Goal: Information Seeking & Learning: Learn about a topic

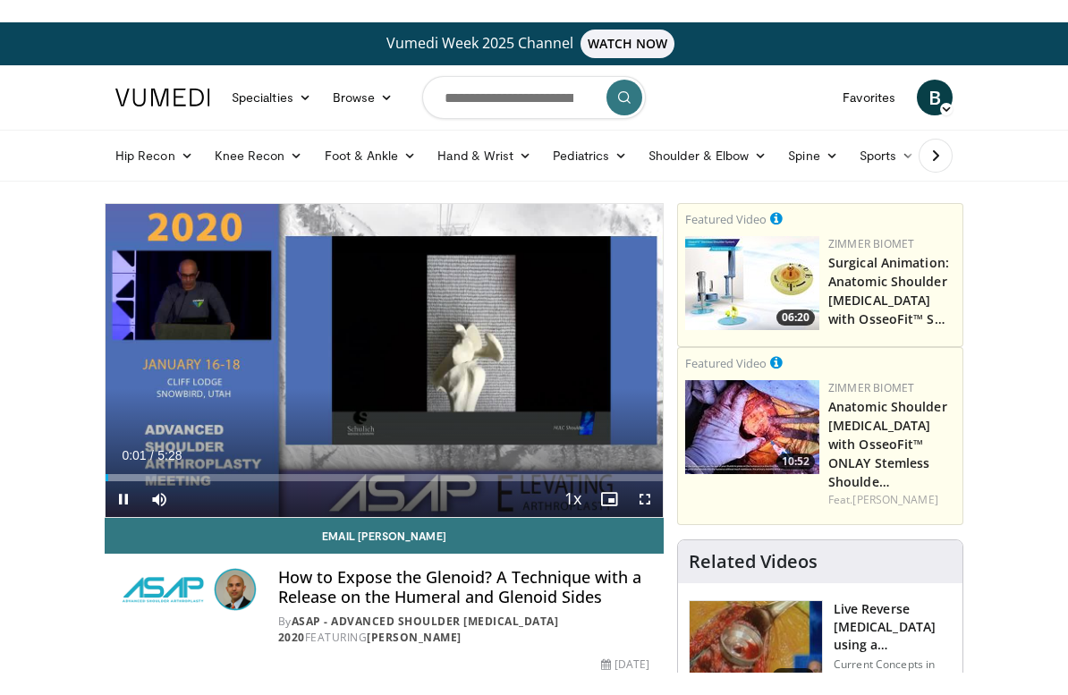
scroll to position [21, 0]
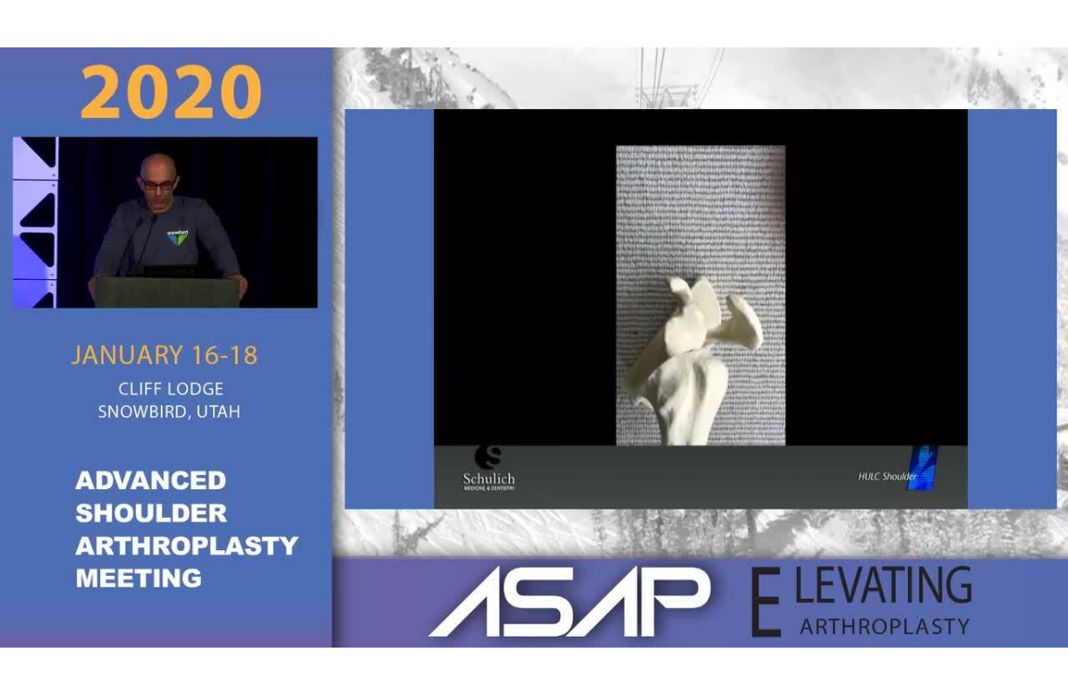
click at [63, 0] on html "Vumedi Week 2025 Channel WATCH NOW Specialties Adult & Family Medicine Allergy,…" at bounding box center [534, 326] width 1068 height 695
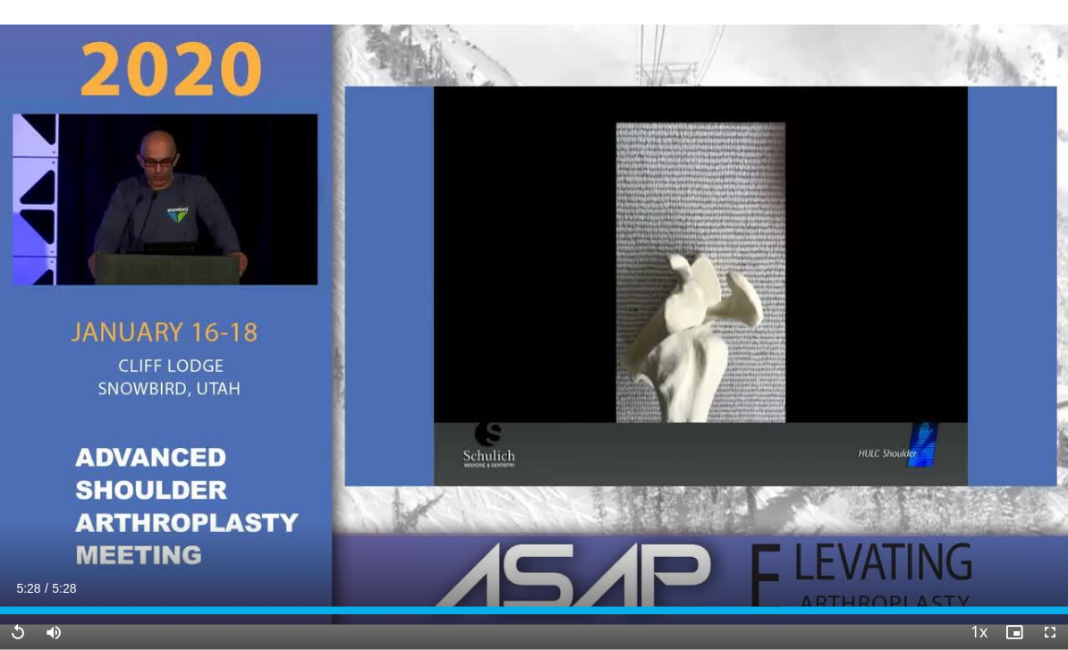
scroll to position [70, 0]
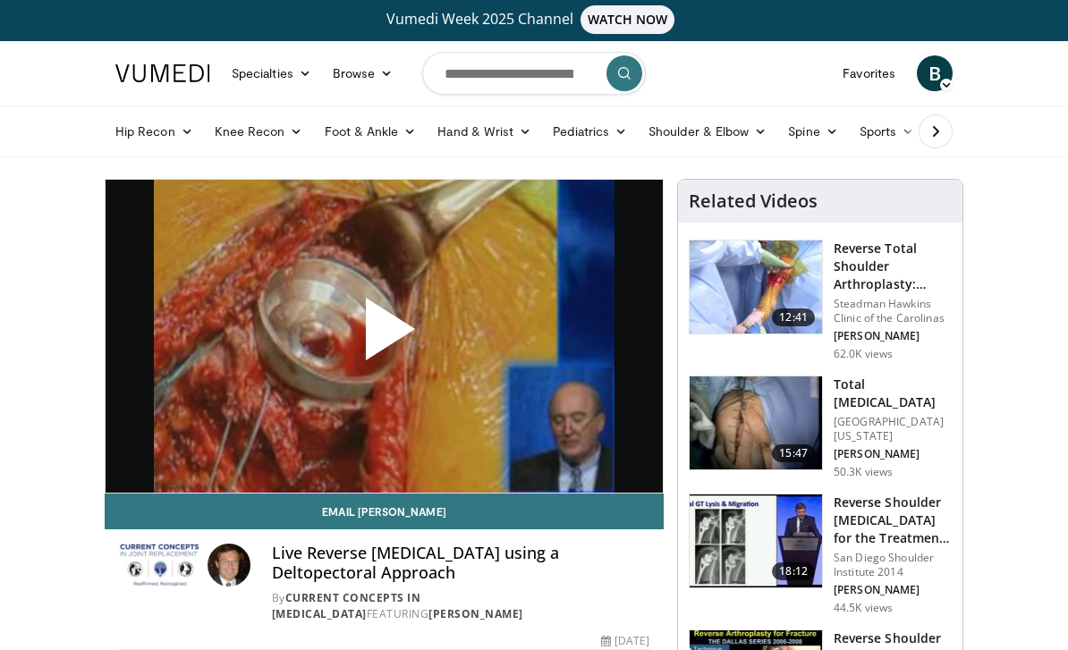
scroll to position [-21, 0]
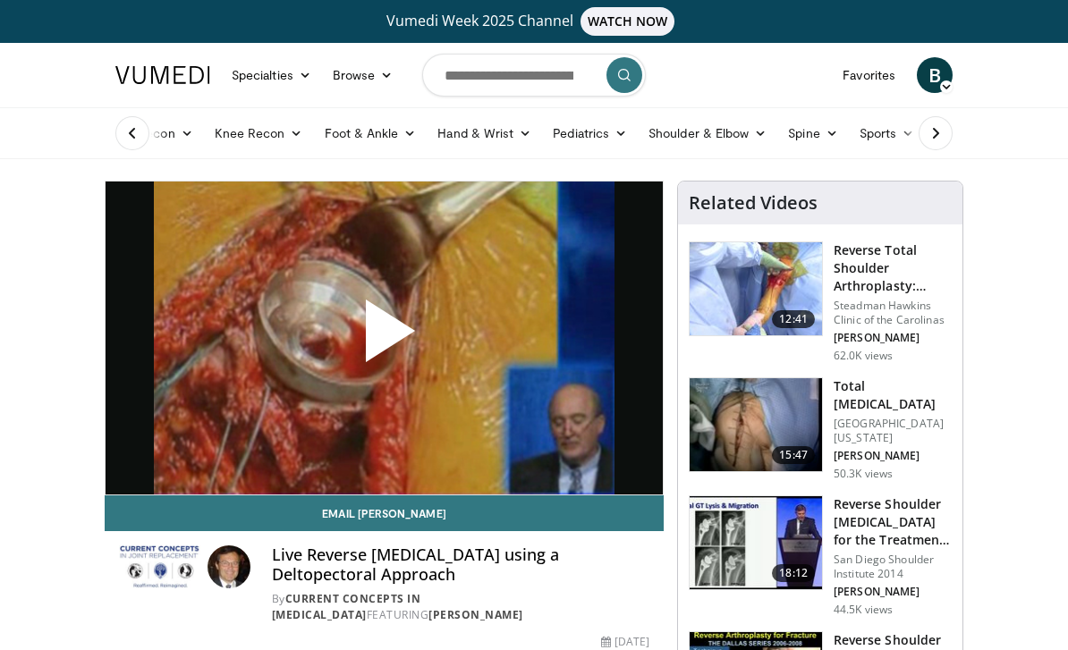
click at [505, 34] on link "Vumedi Week 2025 Channel WATCH NOW" at bounding box center [534, 21] width 858 height 29
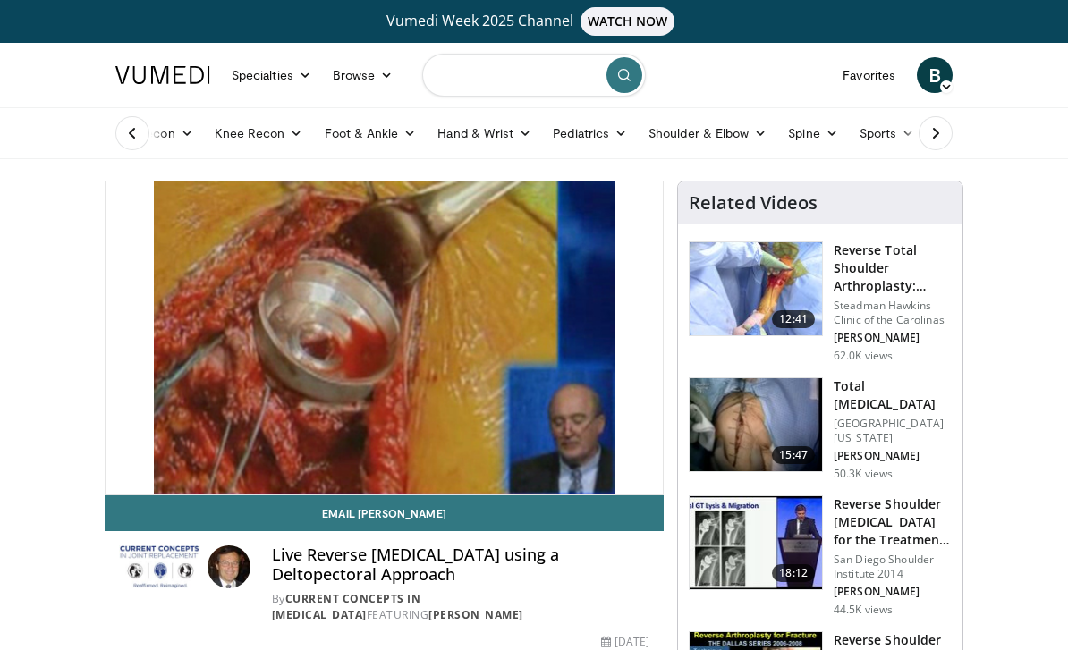
click at [513, 55] on input "Search topics, interventions" at bounding box center [534, 75] width 224 height 43
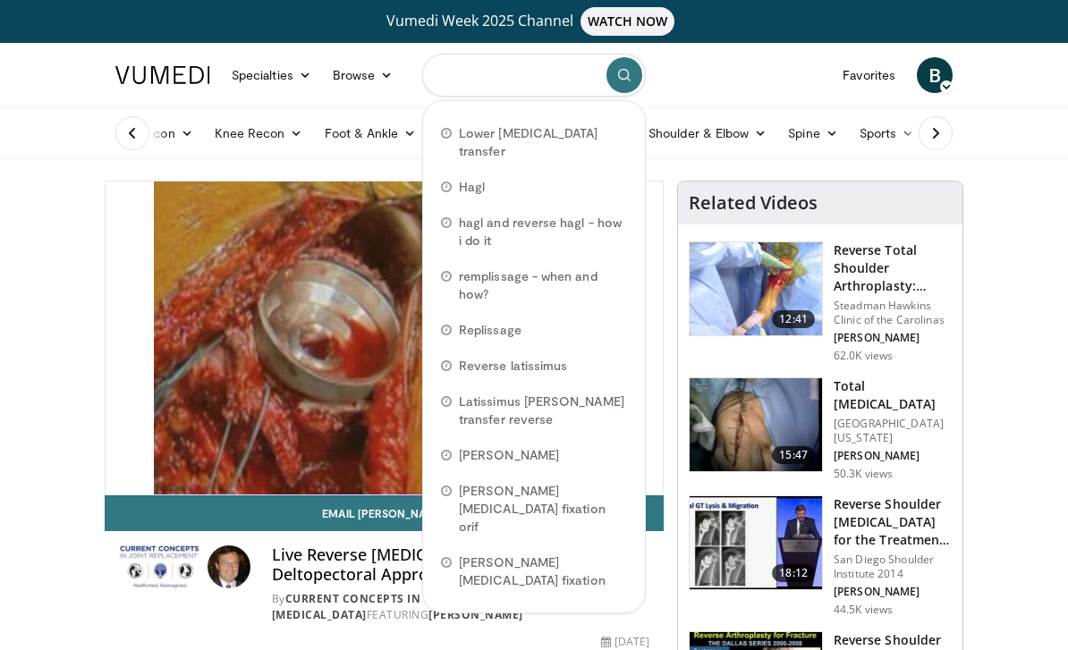
click at [507, 75] on input "Search topics, interventions" at bounding box center [534, 75] width 224 height 43
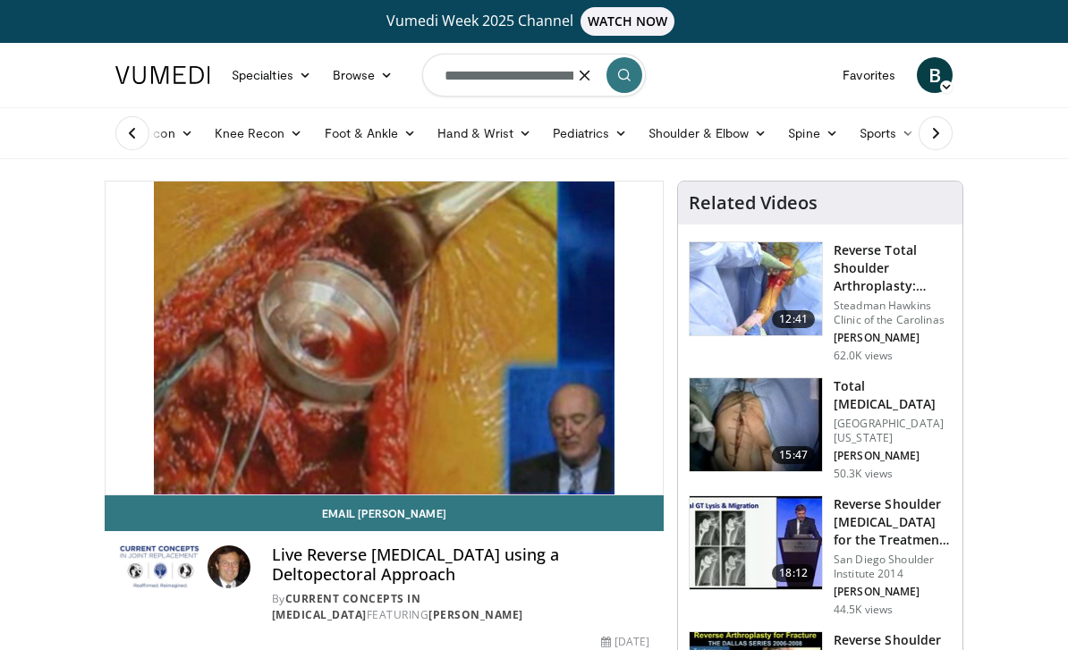
type input "**********"
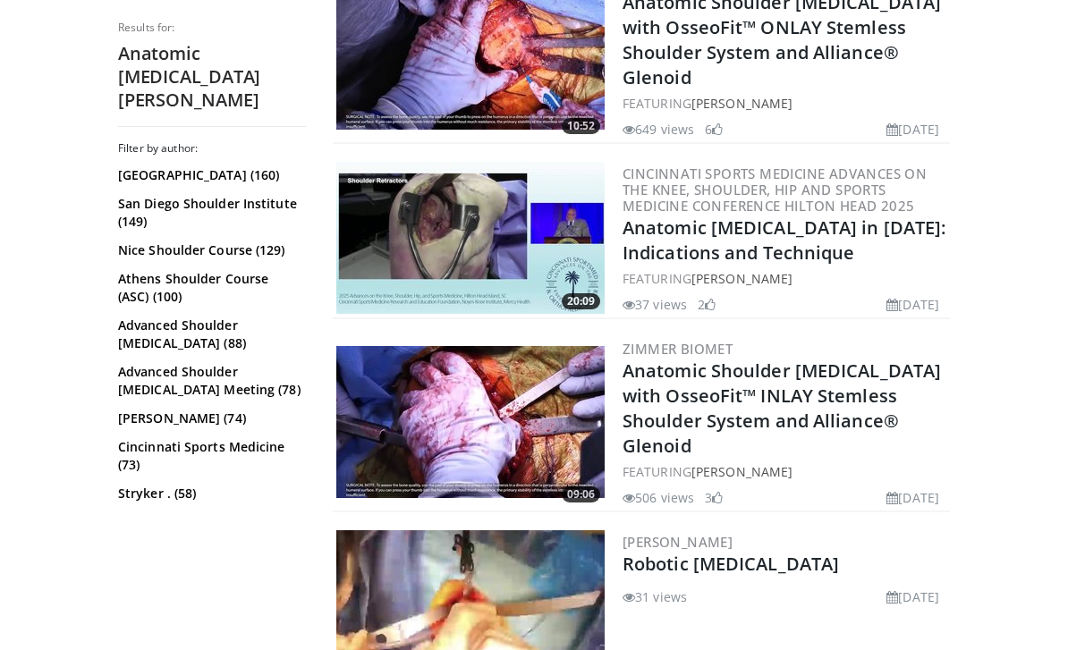
scroll to position [969, 0]
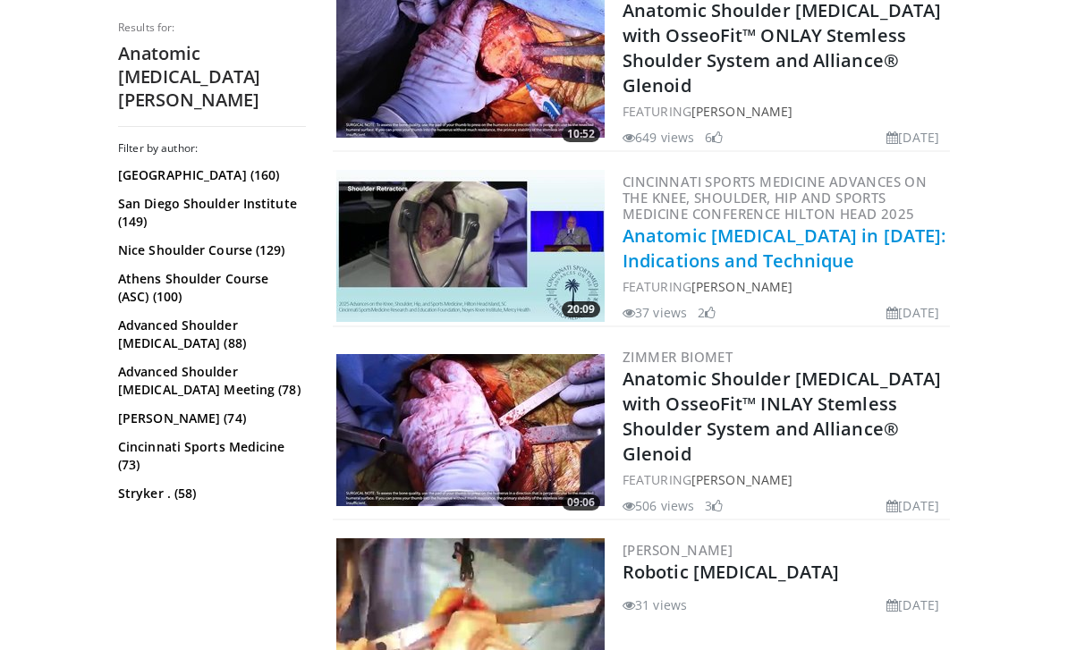
click at [690, 224] on link "Anatomic [MEDICAL_DATA] in [DATE]: Indications and Technique" at bounding box center [783, 248] width 323 height 49
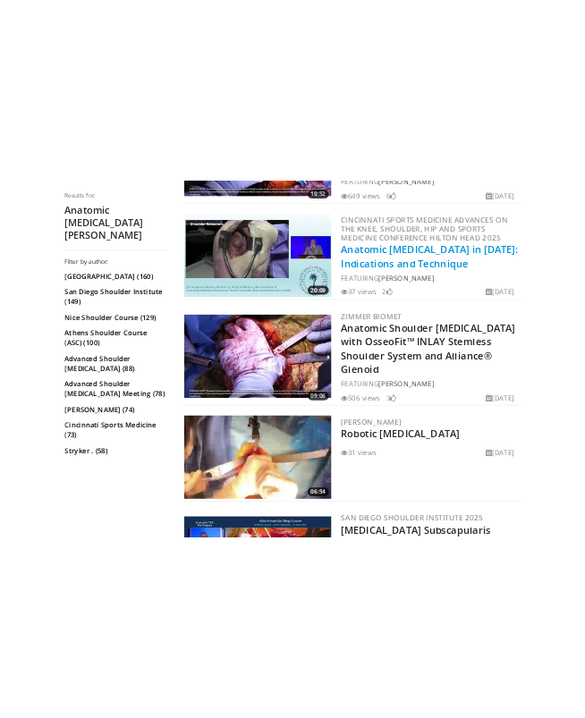
scroll to position [2410, 0]
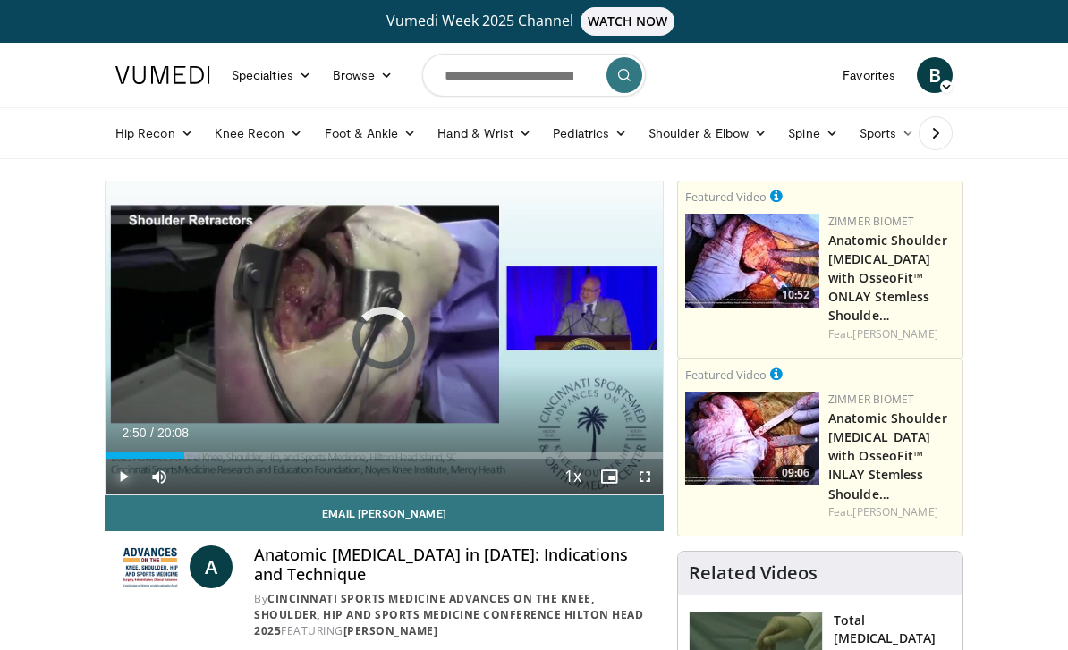
click at [185, 452] on div "Progress Bar" at bounding box center [152, 455] width 92 height 7
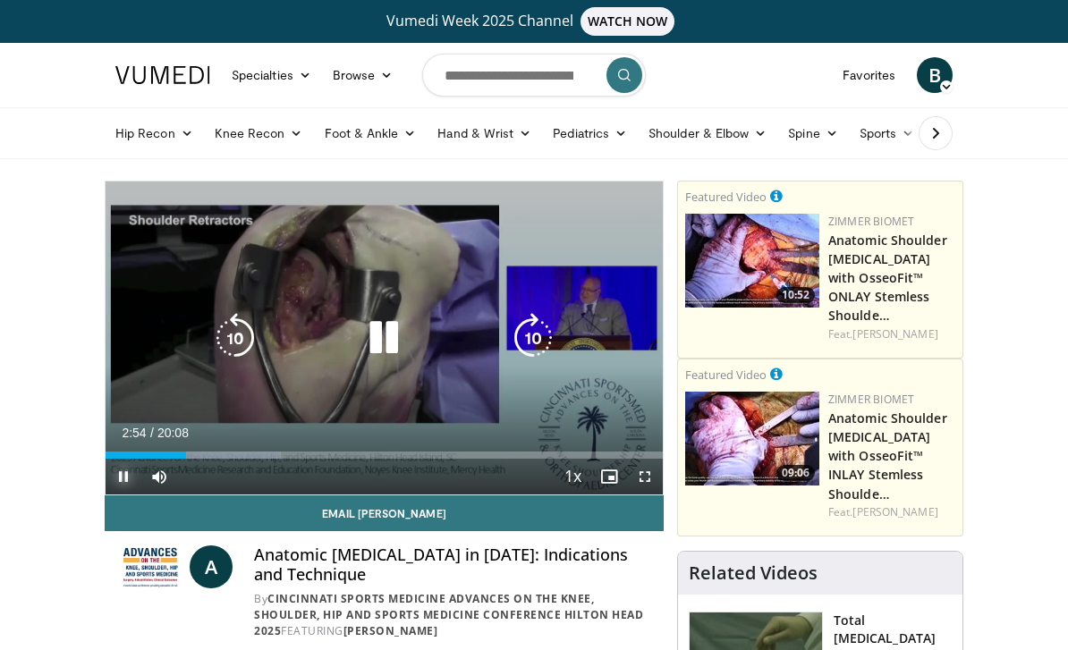
click at [226, 457] on div "Progress Bar" at bounding box center [225, 455] width 111 height 7
click at [276, 453] on div "Progress Bar" at bounding box center [236, 455] width 127 height 7
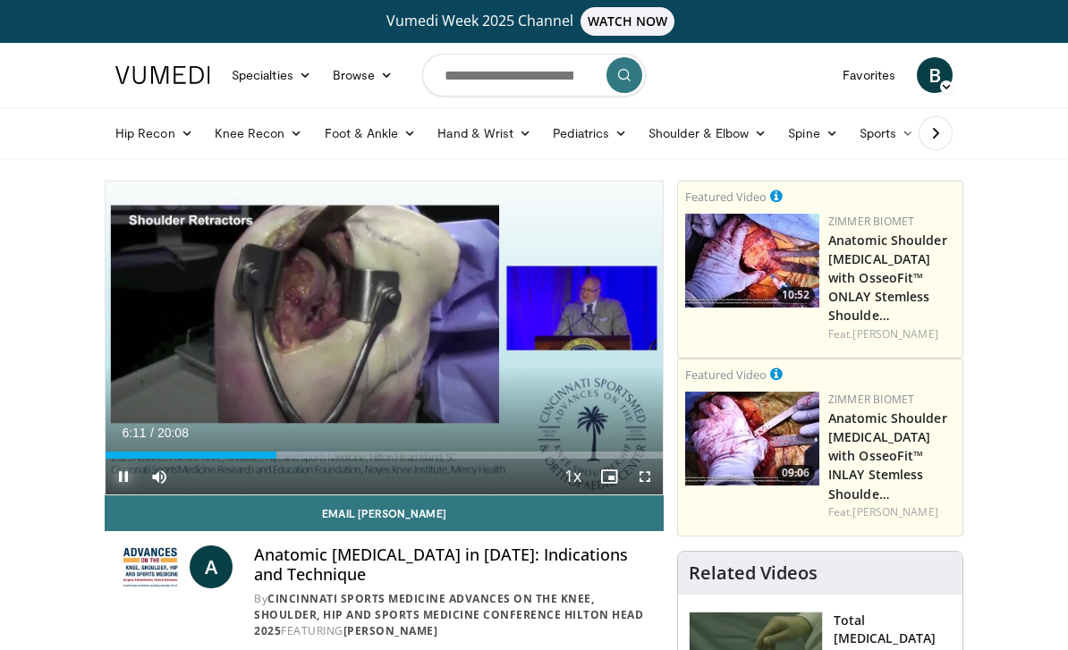
click at [315, 453] on div "Progress Bar" at bounding box center [280, 455] width 109 height 7
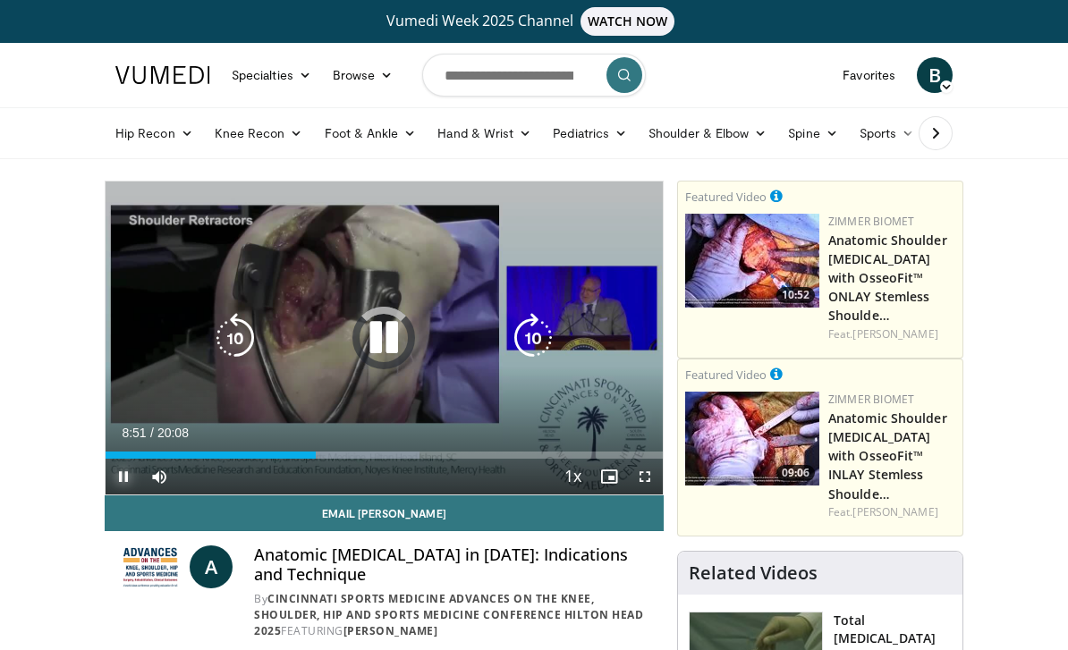
click at [351, 456] on div "Progress Bar" at bounding box center [359, 455] width 117 height 7
